Goal: Information Seeking & Learning: Learn about a topic

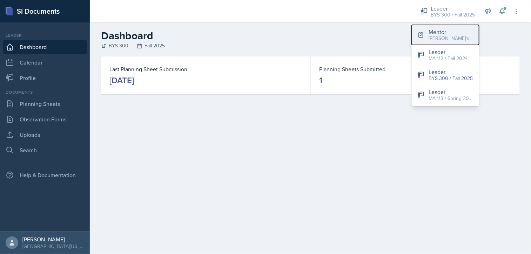
click at [450, 37] on div "[PERSON_NAME]'s Group / Fall 2025" at bounding box center [450, 38] width 45 height 7
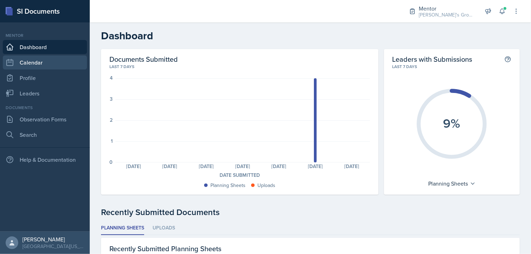
click at [41, 60] on link "Calendar" at bounding box center [45, 62] width 84 height 14
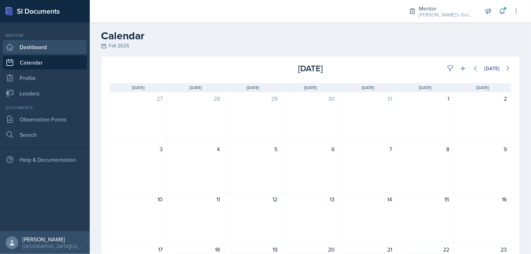
click at [39, 47] on link "Dashboard" at bounding box center [45, 47] width 84 height 14
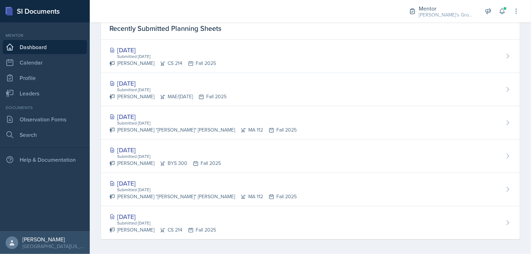
scroll to position [221, 0]
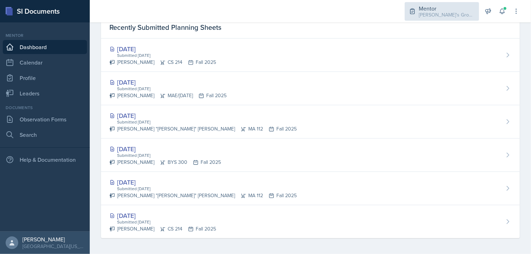
click at [425, 8] on div "Mentor" at bounding box center [447, 8] width 56 height 8
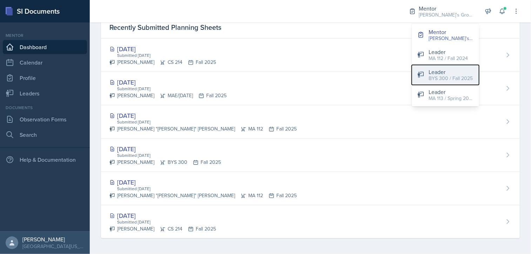
click at [433, 73] on div "Leader" at bounding box center [450, 72] width 44 height 8
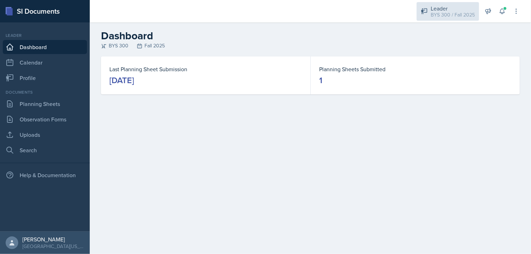
click at [452, 12] on div "BYS 300 / Fall 2025" at bounding box center [453, 14] width 44 height 7
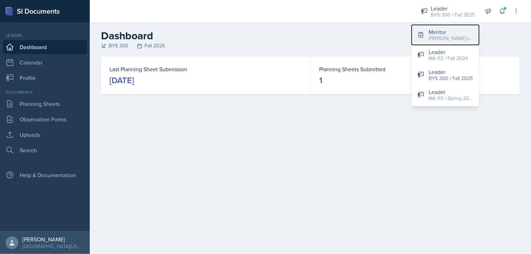
click at [440, 41] on div "[PERSON_NAME]'s Group / Fall 2025" at bounding box center [450, 38] width 45 height 7
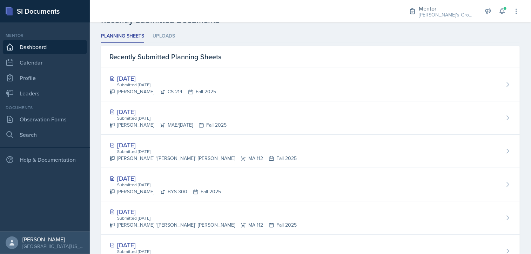
scroll to position [192, 0]
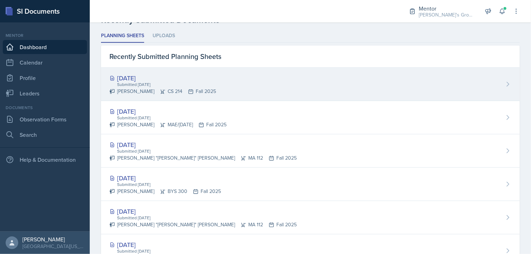
click at [167, 76] on div "[DATE]" at bounding box center [162, 77] width 107 height 9
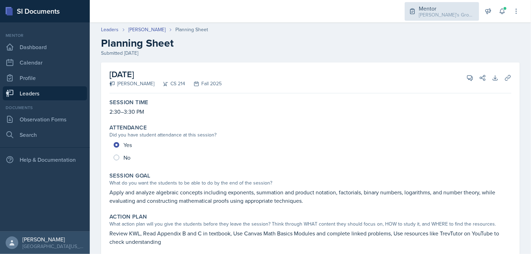
click at [424, 9] on div "Mentor" at bounding box center [447, 8] width 56 height 8
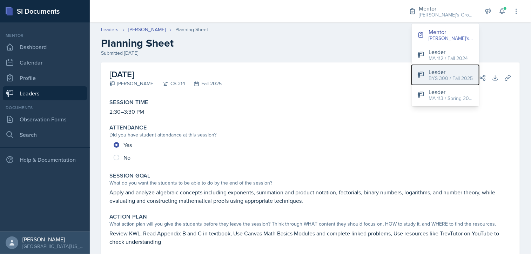
click at [440, 81] on div "BYS 300 / Fall 2025" at bounding box center [450, 78] width 44 height 7
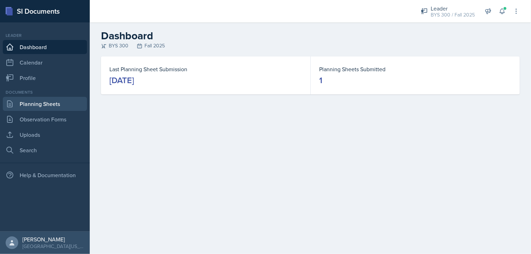
click at [41, 107] on link "Planning Sheets" at bounding box center [45, 104] width 84 height 14
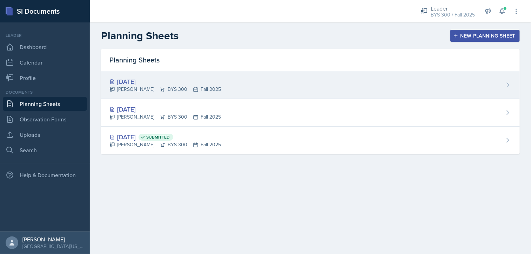
click at [259, 89] on div "[DATE] [PERSON_NAME] BYS 300 Fall 2025" at bounding box center [310, 85] width 419 height 28
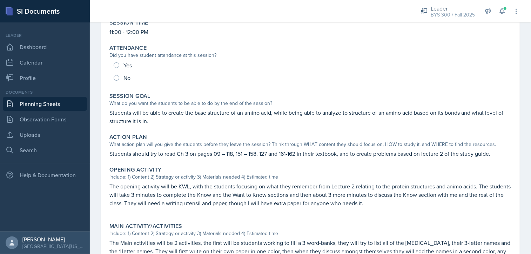
scroll to position [73, 0]
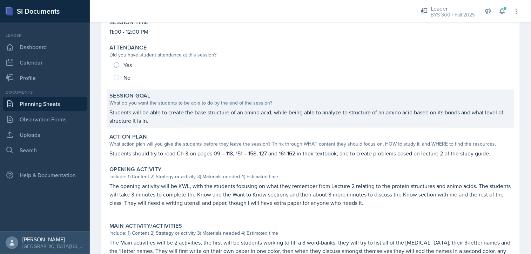
click at [129, 117] on p "Students will be able to create the base structure of an amino acid, while bein…" at bounding box center [310, 116] width 402 height 17
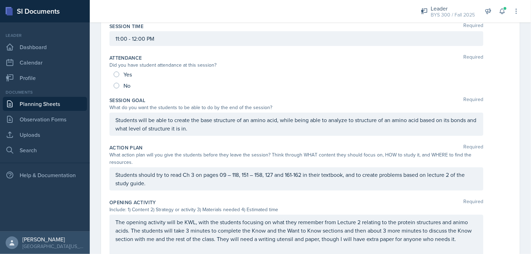
drag, startPoint x: 113, startPoint y: 120, endPoint x: 199, endPoint y: 127, distance: 86.5
click at [199, 127] on div "Students will be able to create the base structure of an amino acid, while bein…" at bounding box center [296, 124] width 374 height 23
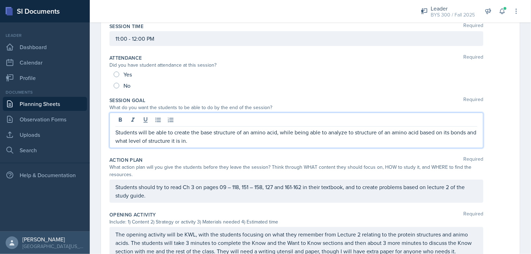
scroll to position [84, 0]
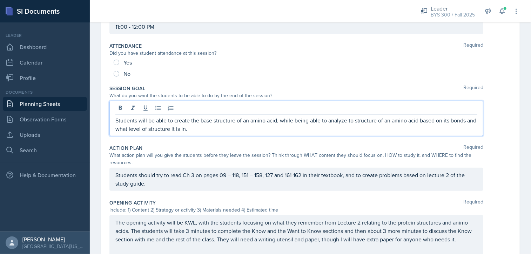
drag, startPoint x: 204, startPoint y: 129, endPoint x: 209, endPoint y: 125, distance: 6.0
click at [209, 125] on p "Students will be able to create the base structure of an amino acid, while bein…" at bounding box center [296, 124] width 362 height 17
drag, startPoint x: 418, startPoint y: 120, endPoint x: 391, endPoint y: 122, distance: 26.8
click at [391, 122] on p "Students will be able to create the base structure of an amino acid, while bein…" at bounding box center [296, 124] width 362 height 17
click at [293, 119] on p "Students will be able to create the base structure of an amino acid, while bein…" at bounding box center [296, 124] width 362 height 17
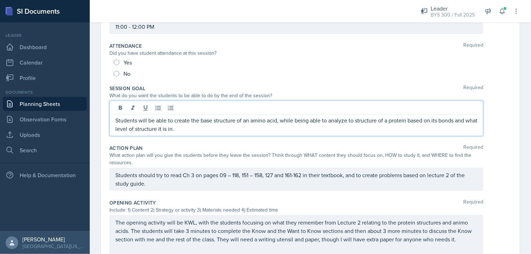
click at [352, 121] on p "Students will be able to create the base structure of an amino acid, while bein…" at bounding box center [296, 124] width 362 height 17
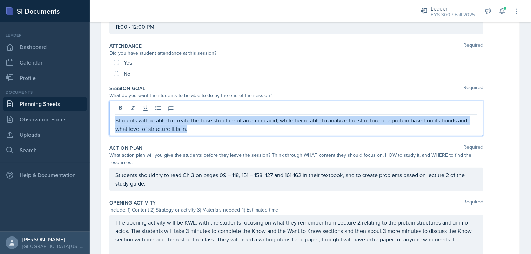
drag, startPoint x: 188, startPoint y: 129, endPoint x: 87, endPoint y: 114, distance: 102.1
click at [87, 114] on div "SI Documents Leader Dashboard Calendar Profile Documents Planning Sheets Observ…" at bounding box center [265, 127] width 531 height 254
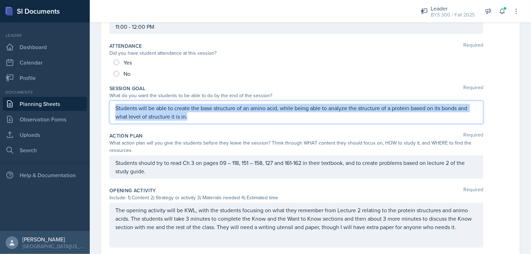
scroll to position [73, 0]
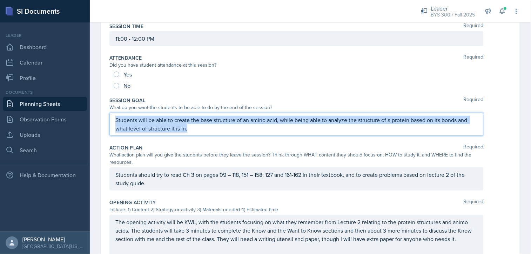
copy p "Students will be able to create the base structure of an amino acid, while bein…"
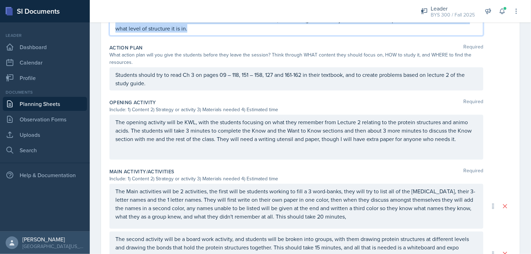
scroll to position [185, 0]
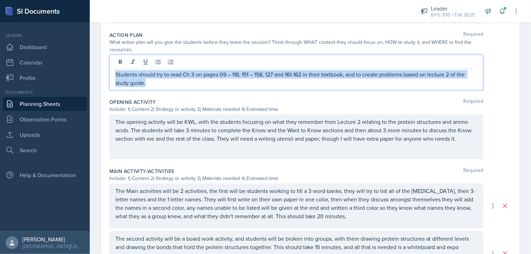
drag, startPoint x: 156, startPoint y: 83, endPoint x: 114, endPoint y: 74, distance: 42.6
click at [114, 74] on div "Students should try to read Ch 3 on pages 09 – 118, 151 – 158, 127 and 161-162 …" at bounding box center [296, 72] width 374 height 35
copy p "Students should try to read Ch 3 on pages 09 – 118, 151 – 158, 127 and 161-162 …"
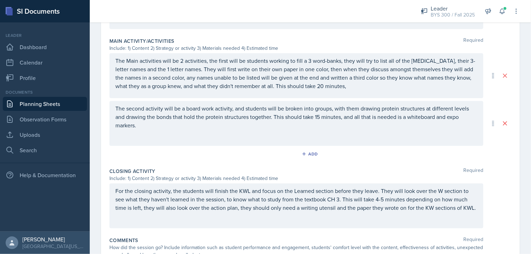
scroll to position [0, 0]
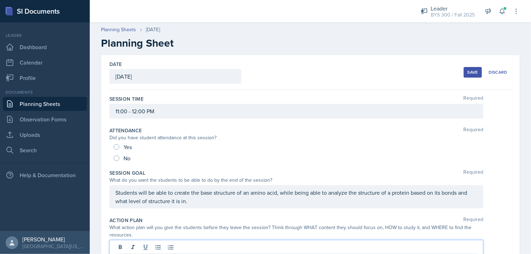
click at [66, 103] on link "Planning Sheets" at bounding box center [45, 104] width 84 height 14
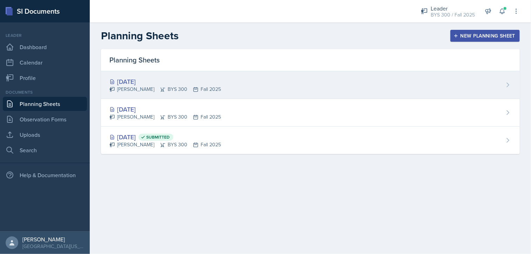
click at [213, 90] on div "[PERSON_NAME] BYS 300 Fall 2025" at bounding box center [164, 89] width 111 height 7
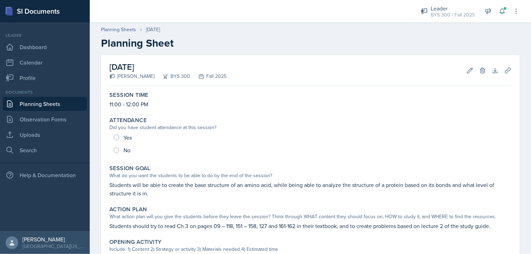
click at [58, 106] on link "Planning Sheets" at bounding box center [45, 104] width 84 height 14
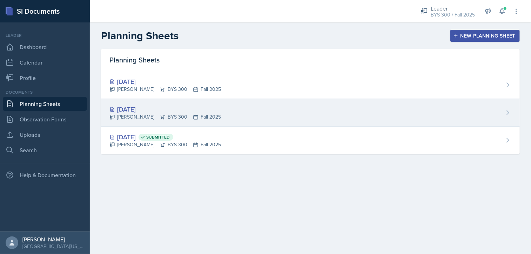
click at [153, 117] on div "[PERSON_NAME] BYS 300 Fall 2025" at bounding box center [164, 116] width 111 height 7
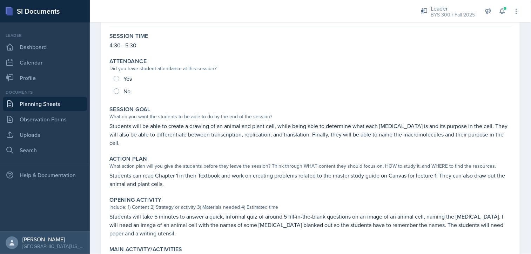
scroll to position [73, 0]
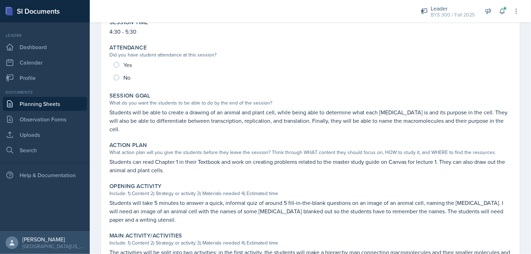
click at [70, 109] on link "Planning Sheets" at bounding box center [45, 104] width 84 height 14
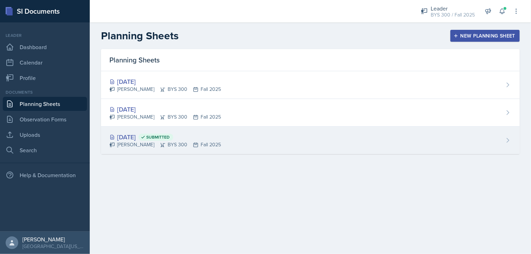
click at [235, 136] on div "[DATE] Submitted [PERSON_NAME] BYS 300 Fall 2025" at bounding box center [310, 140] width 419 height 27
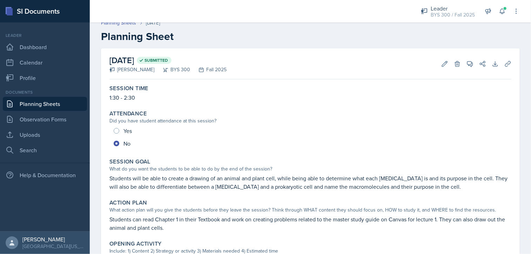
scroll to position [7, 0]
